Goal: Book appointment/travel/reservation

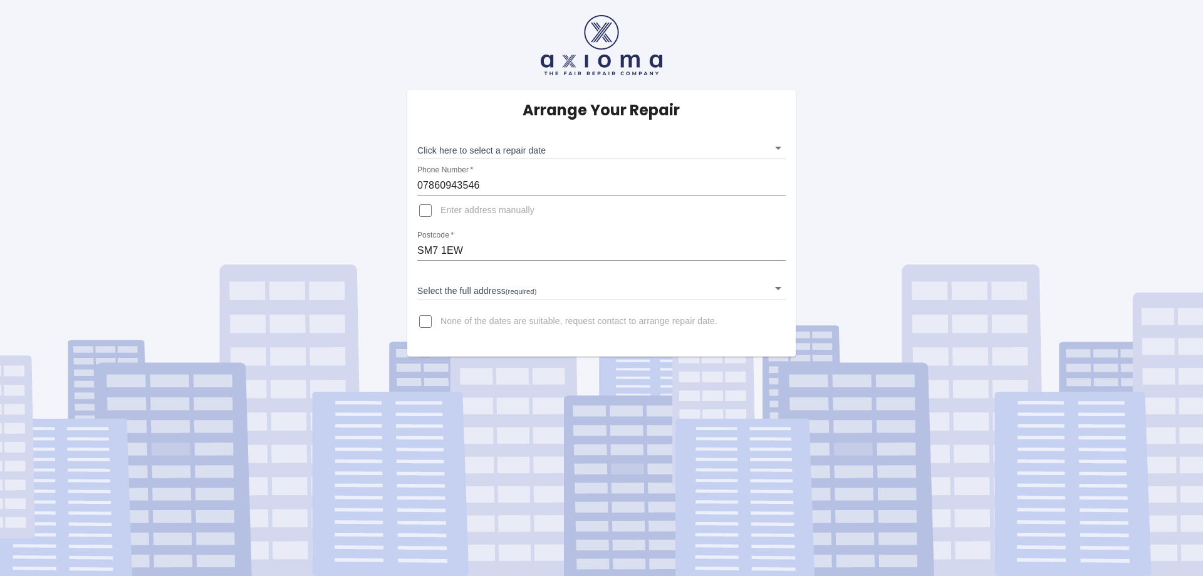
click at [781, 152] on body "Arrange Your Repair Click here to select a repair date ​ Phone Number   * 07860…" at bounding box center [601, 288] width 1203 height 576
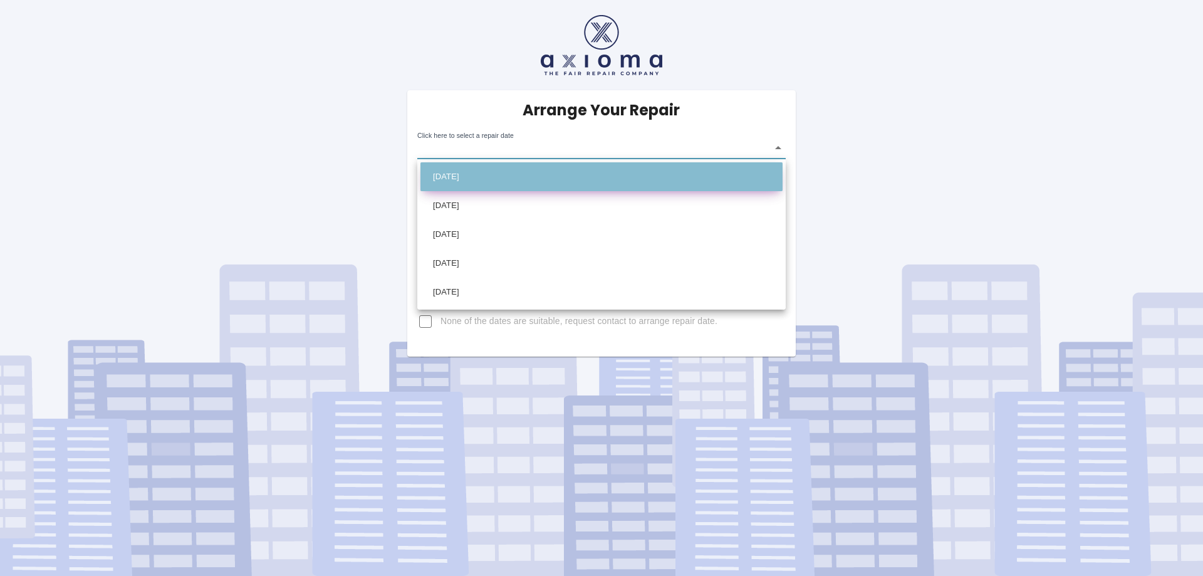
click at [681, 180] on li "[DATE]" at bounding box center [602, 176] width 362 height 29
type input "[DATE]T00:00:00.000Z"
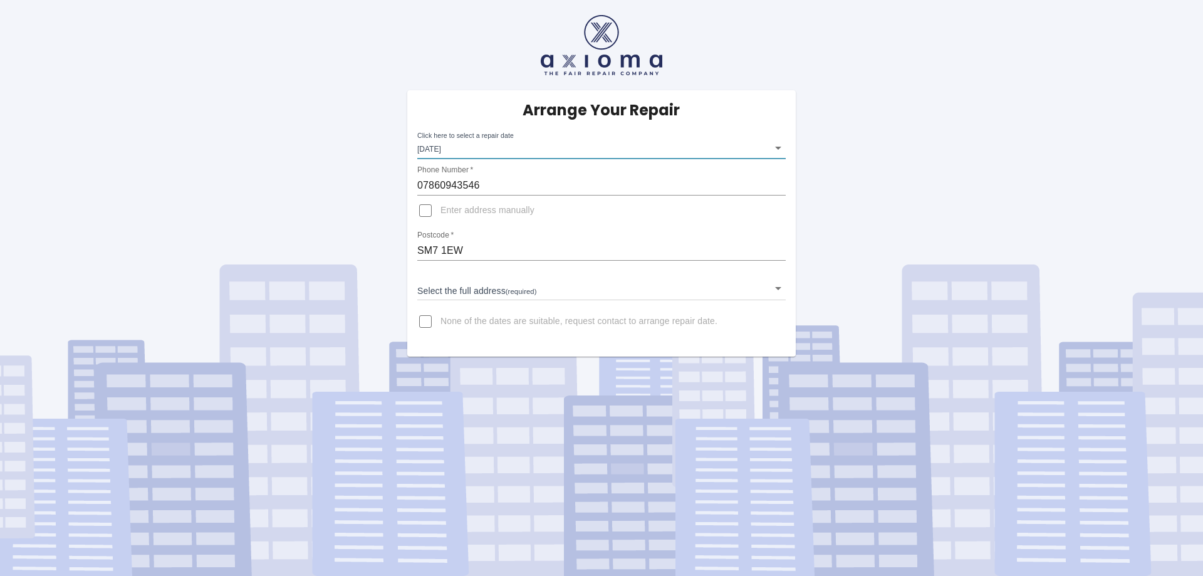
click at [426, 215] on input "Enter address manually" at bounding box center [426, 211] width 30 height 30
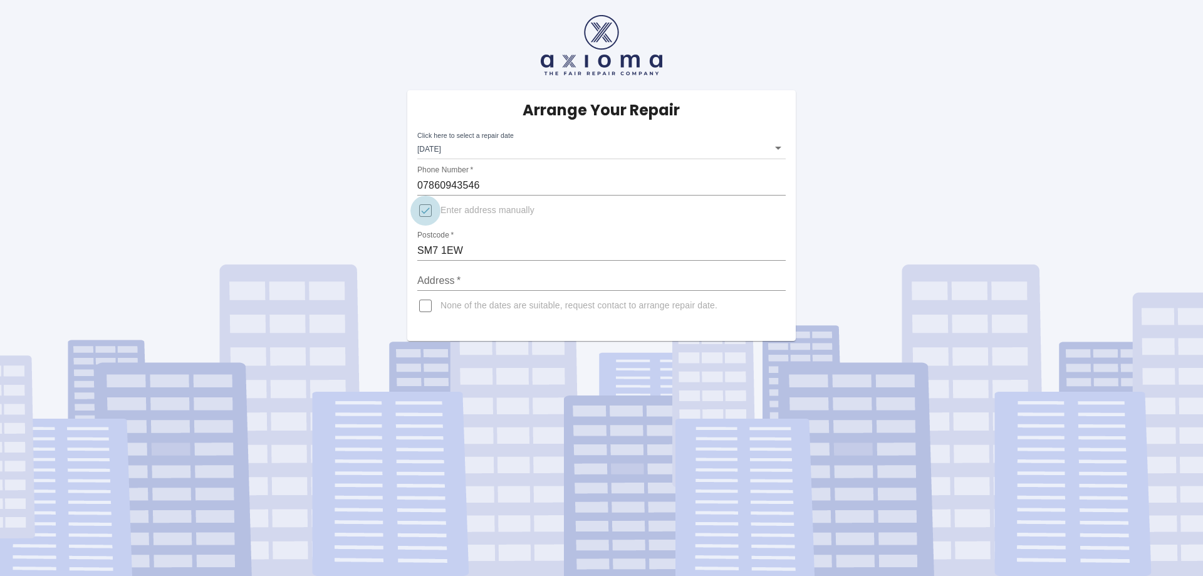
click at [426, 214] on input "Enter address manually" at bounding box center [426, 211] width 30 height 30
checkbox input "false"
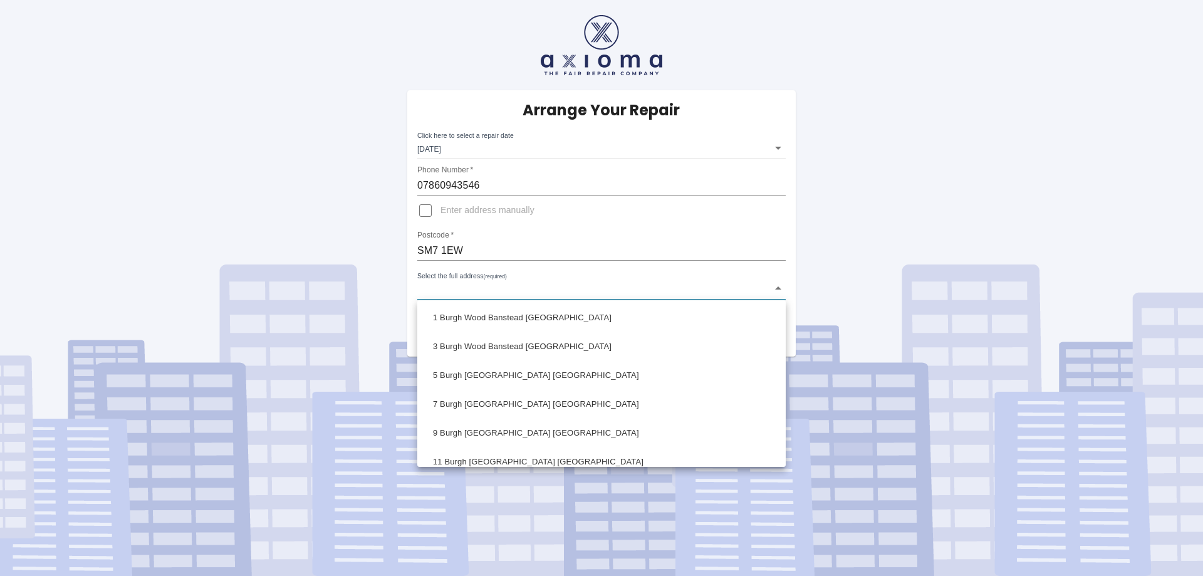
click at [436, 288] on body "Arrange Your Repair Click here to select a repair date Wed Sep 24 2025 2025-09-…" at bounding box center [601, 288] width 1203 height 576
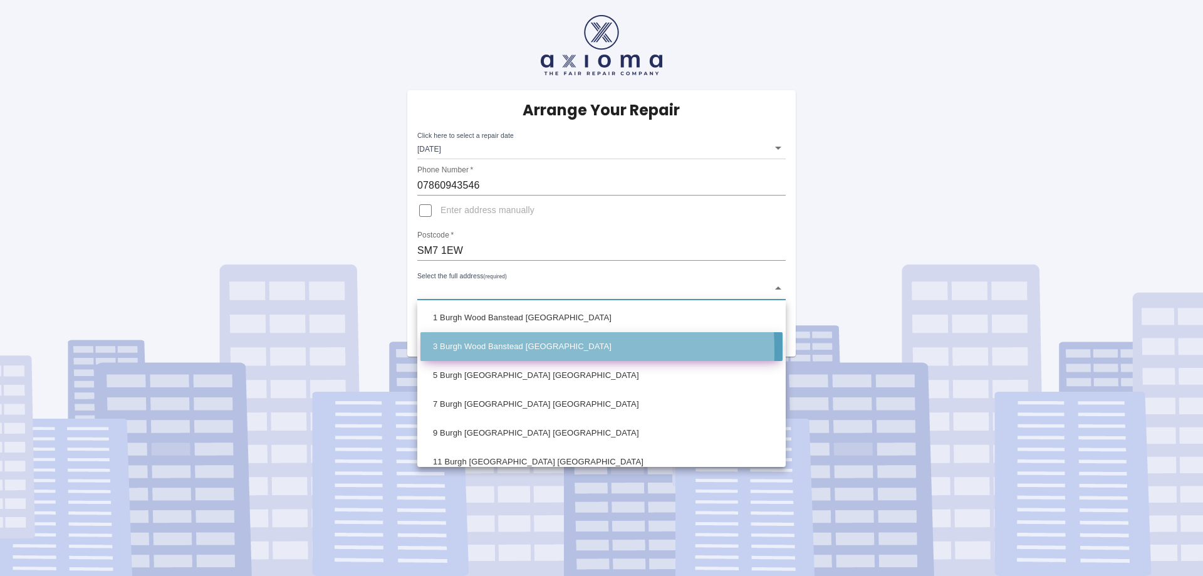
click at [441, 351] on li "3 Burgh Wood Banstead Surrey" at bounding box center [602, 346] width 362 height 29
type input "3 Burgh Wood Banstead Surrey"
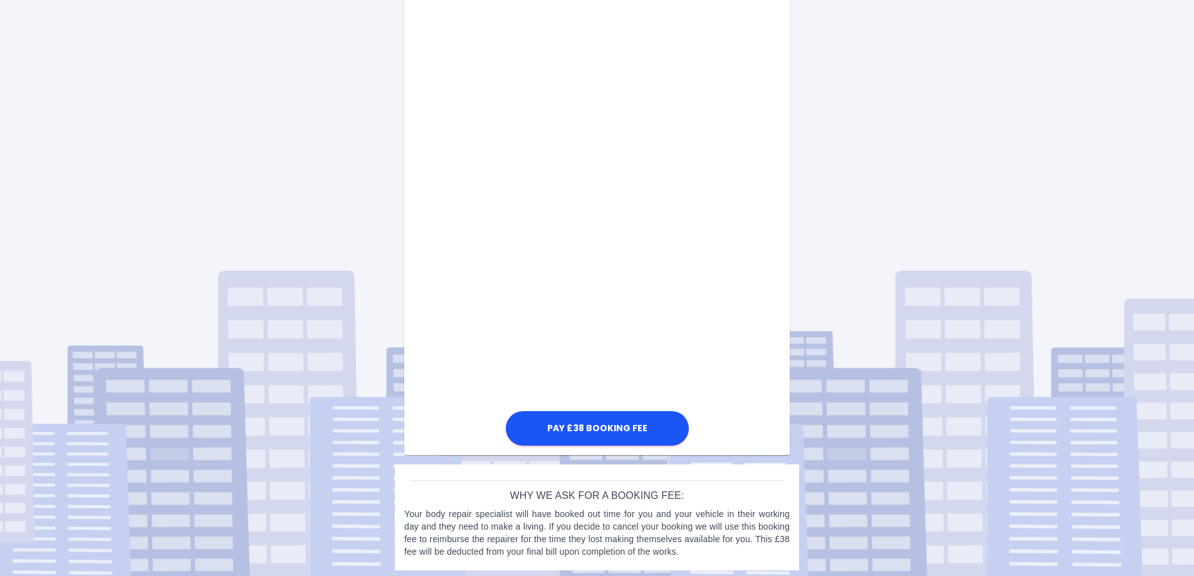
scroll to position [540, 0]
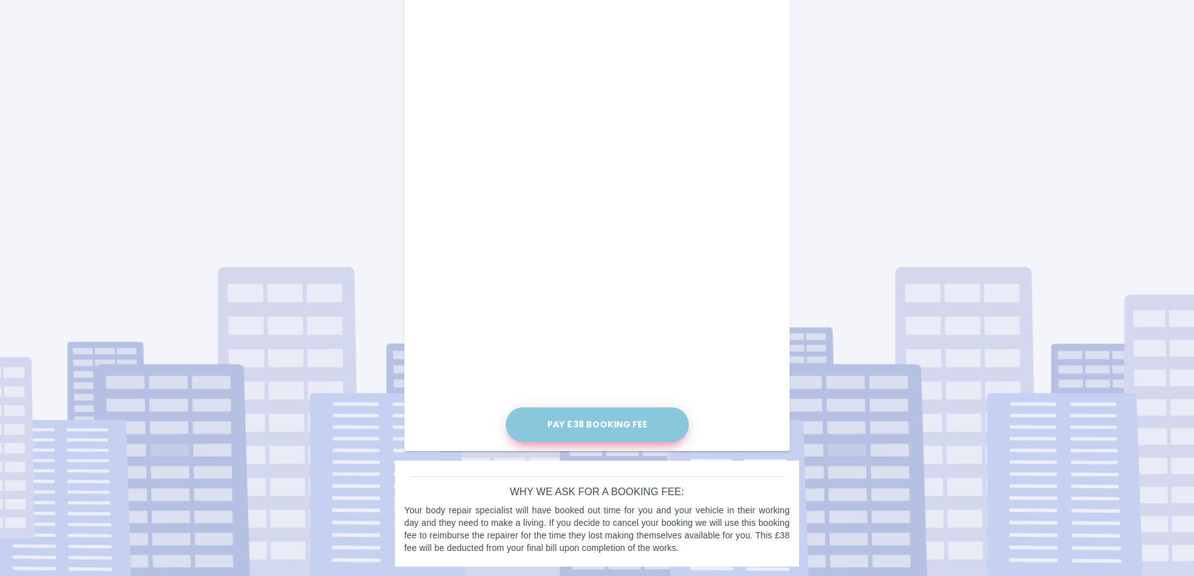
click at [598, 427] on button "Pay £38 Booking Fee" at bounding box center [597, 424] width 183 height 34
